Goal: Task Accomplishment & Management: Use online tool/utility

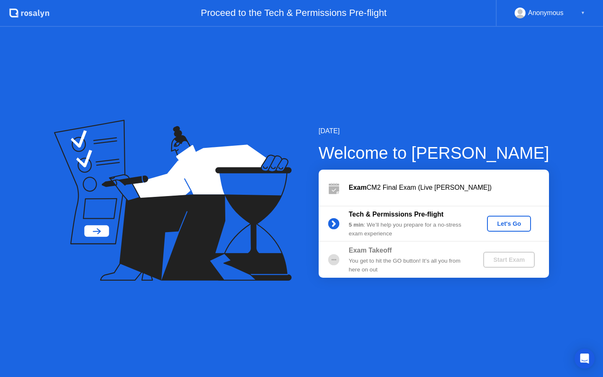
click at [514, 222] on div "Let's Go" at bounding box center [509, 223] width 37 height 7
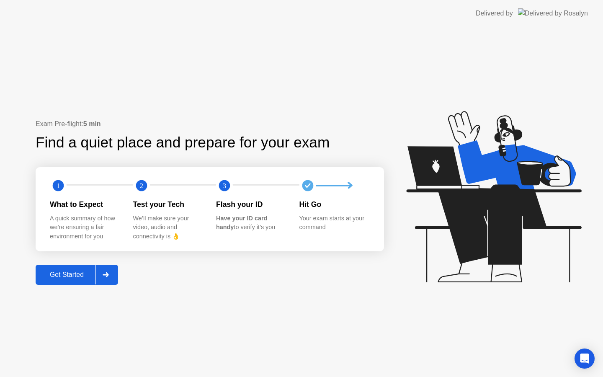
click at [109, 275] on icon at bounding box center [106, 274] width 6 height 5
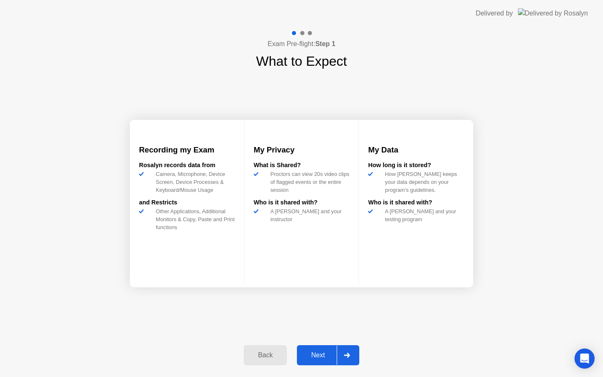
click at [351, 358] on div at bounding box center [347, 355] width 20 height 19
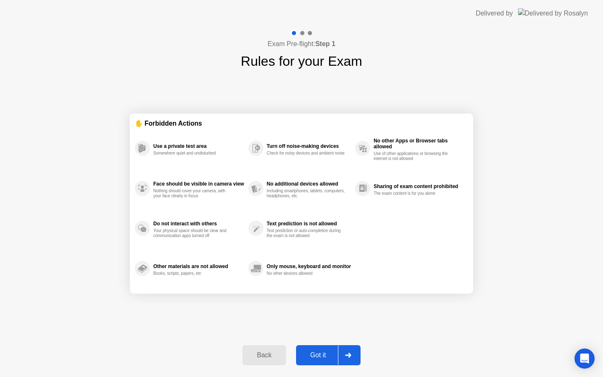
click at [351, 358] on div at bounding box center [348, 355] width 20 height 19
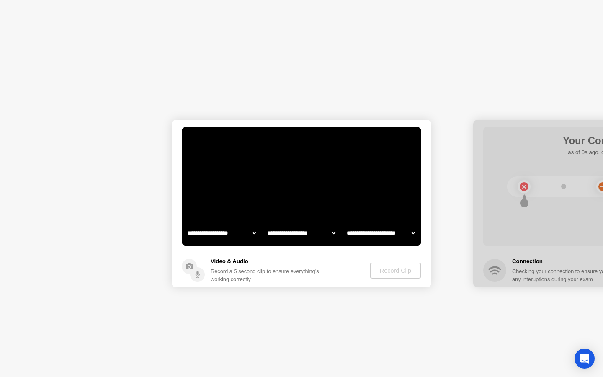
select select "**********"
select select "*******"
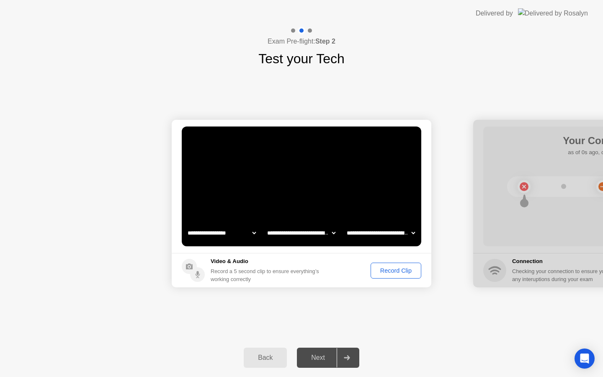
click at [389, 274] on div "Record Clip" at bounding box center [396, 270] width 45 height 7
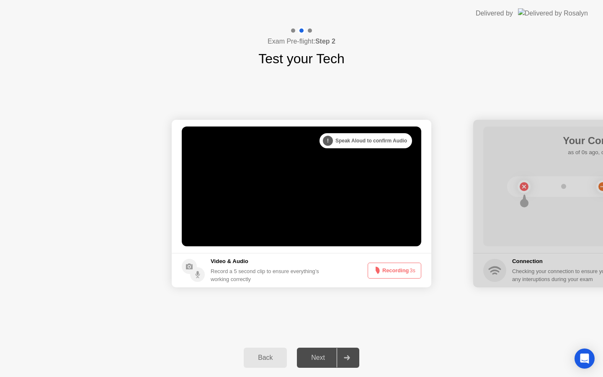
click at [389, 274] on button "Recording 3s" at bounding box center [395, 271] width 54 height 16
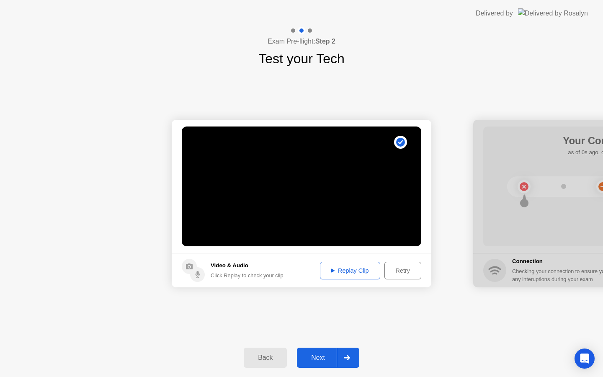
click at [351, 359] on div at bounding box center [347, 357] width 20 height 19
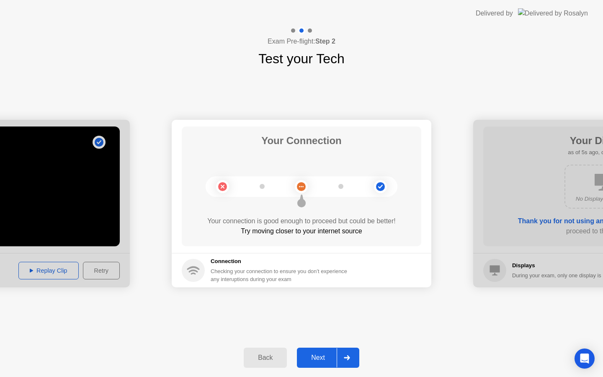
click at [346, 358] on icon at bounding box center [347, 357] width 6 height 5
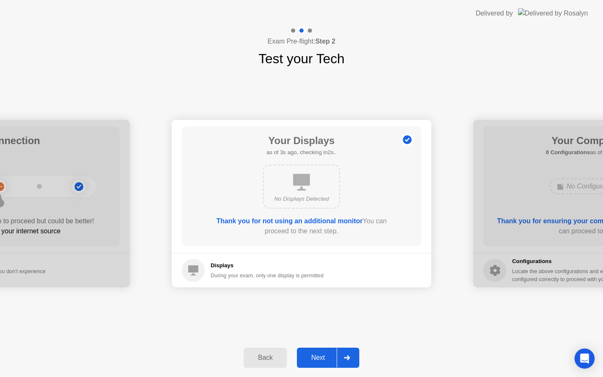
click at [351, 359] on div at bounding box center [347, 357] width 20 height 19
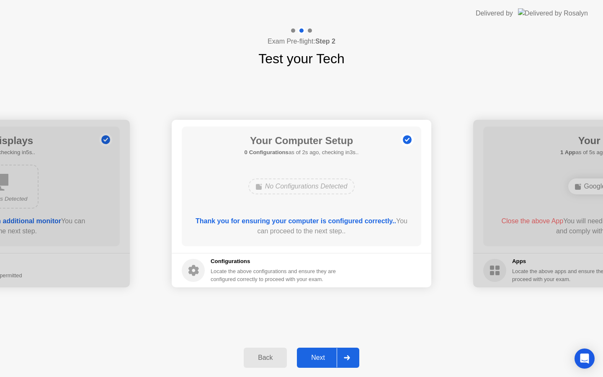
click at [351, 359] on div at bounding box center [347, 357] width 20 height 19
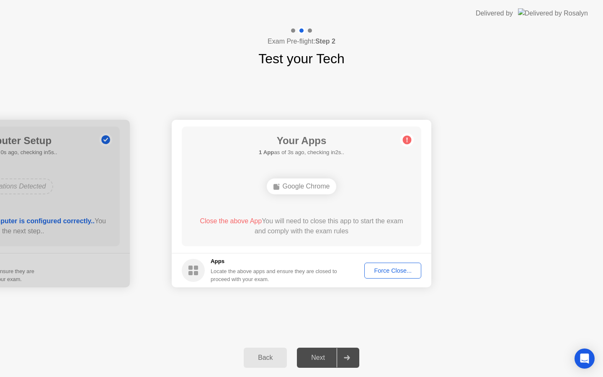
click at [381, 273] on div "Force Close..." at bounding box center [392, 270] width 51 height 7
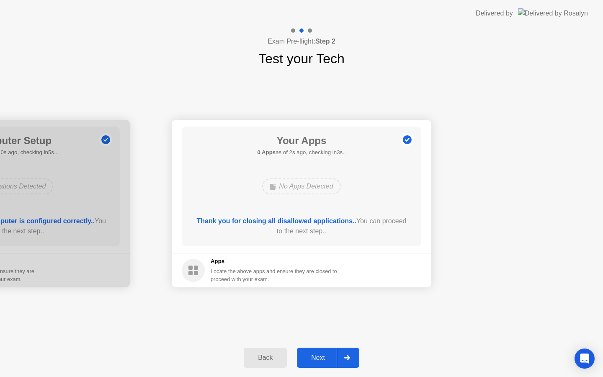
click at [347, 359] on icon at bounding box center [347, 357] width 6 height 5
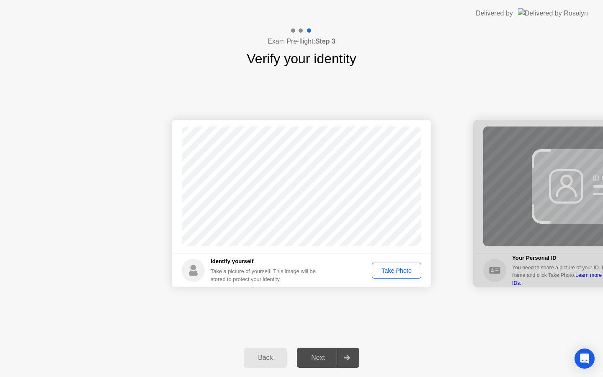
click at [389, 274] on div "Take Photo" at bounding box center [397, 270] width 44 height 7
click at [349, 357] on icon at bounding box center [347, 357] width 6 height 5
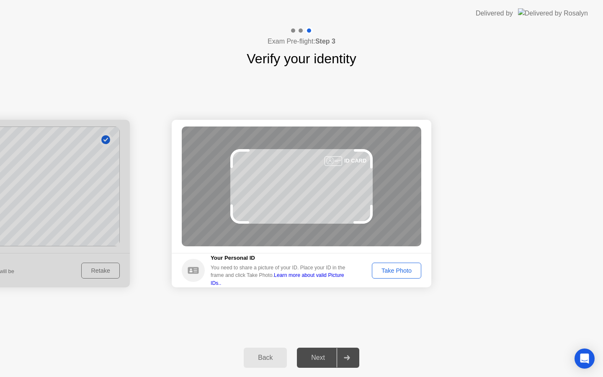
click at [388, 272] on div "Take Photo" at bounding box center [397, 270] width 44 height 7
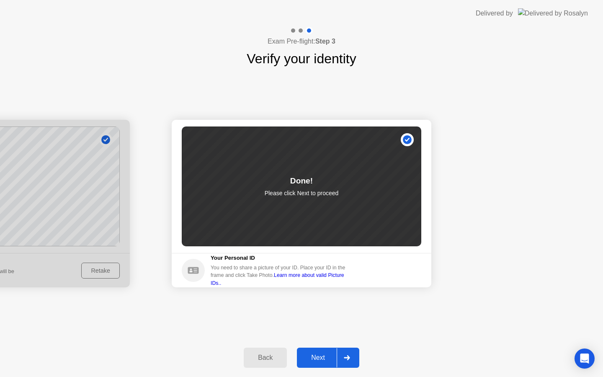
click at [344, 360] on div at bounding box center [347, 357] width 20 height 19
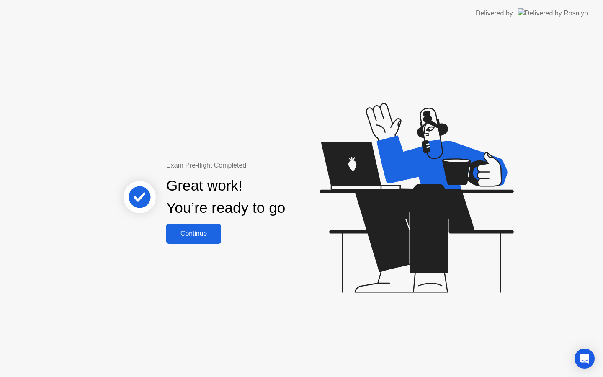
click at [202, 230] on div "Continue" at bounding box center [194, 234] width 50 height 8
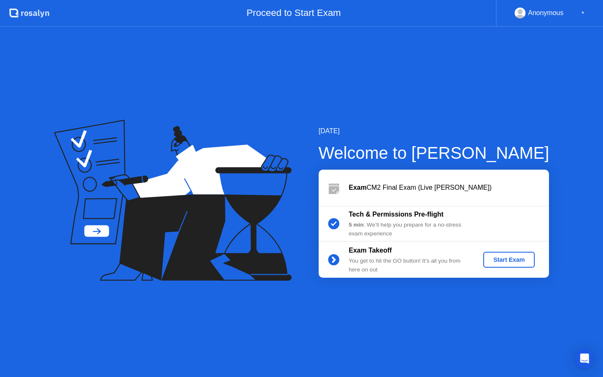
click at [514, 259] on div "Start Exam" at bounding box center [509, 259] width 45 height 7
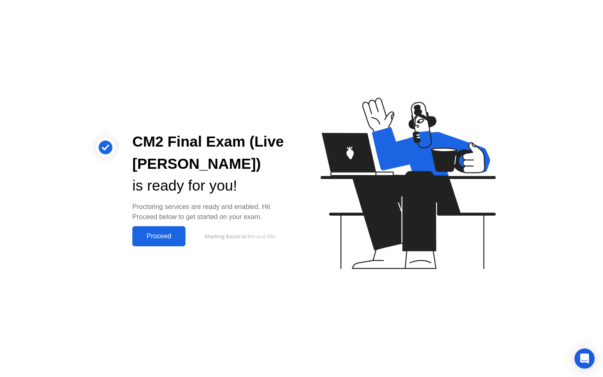
click at [161, 233] on div "Proceed" at bounding box center [159, 237] width 48 height 8
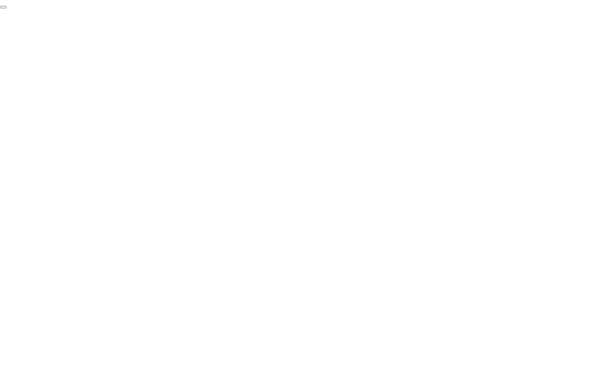
click div "End Proctoring Session"
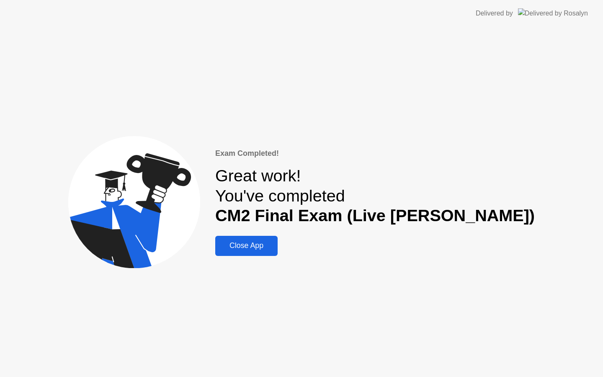
click at [275, 249] on div "Close App" at bounding box center [246, 245] width 57 height 9
